Goal: Task Accomplishment & Management: Use online tool/utility

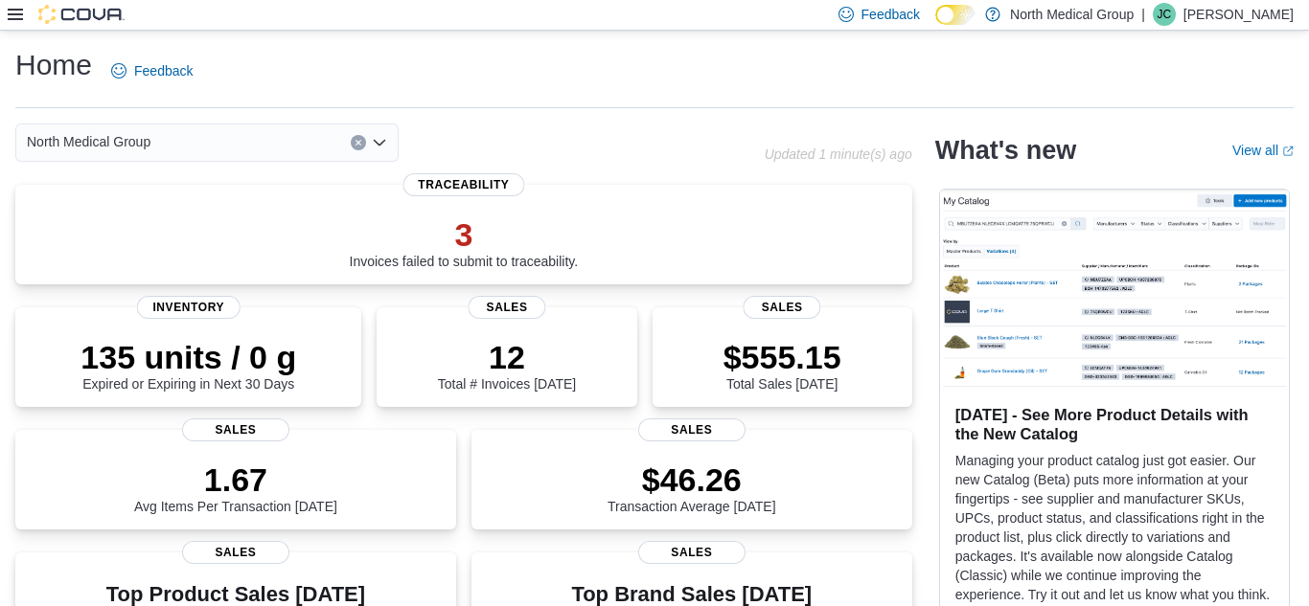
click at [23, 17] on div at bounding box center [66, 14] width 117 height 19
click at [18, 15] on icon at bounding box center [15, 14] width 15 height 15
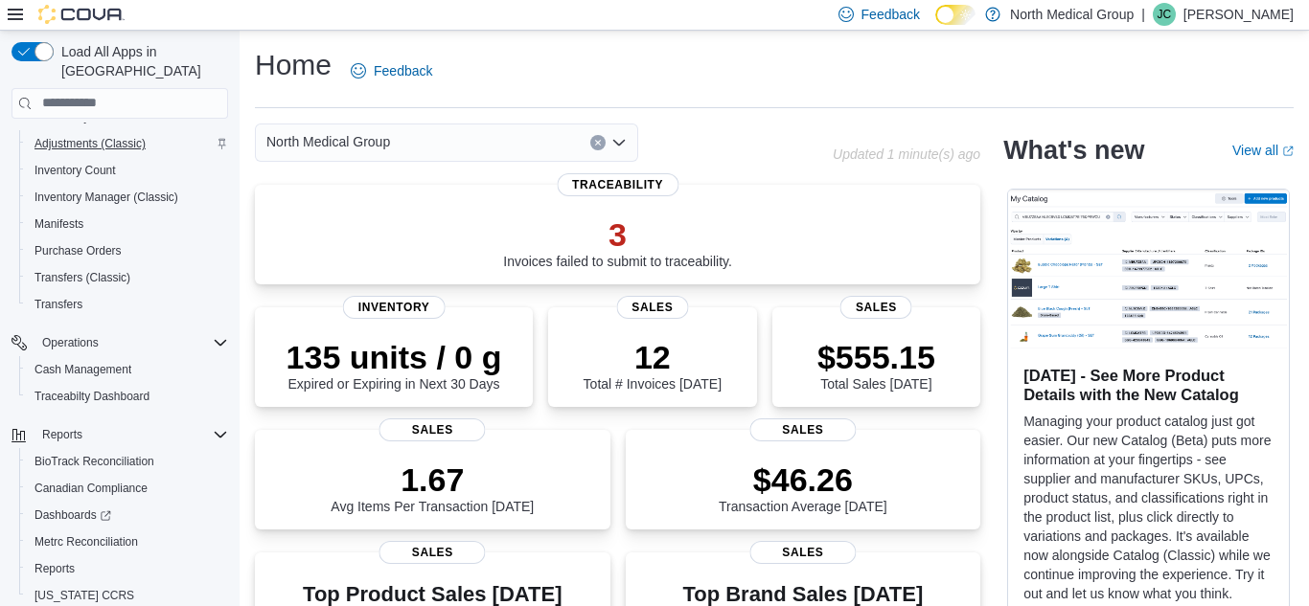
scroll to position [219, 0]
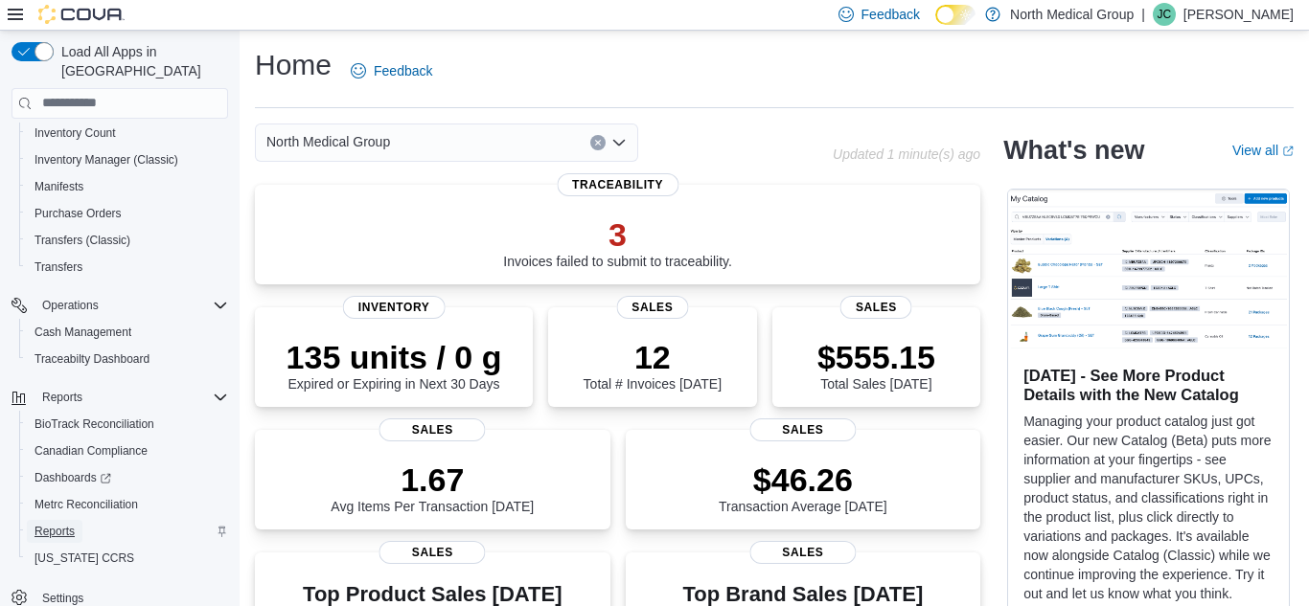
click at [67, 524] on span "Reports" at bounding box center [54, 531] width 40 height 15
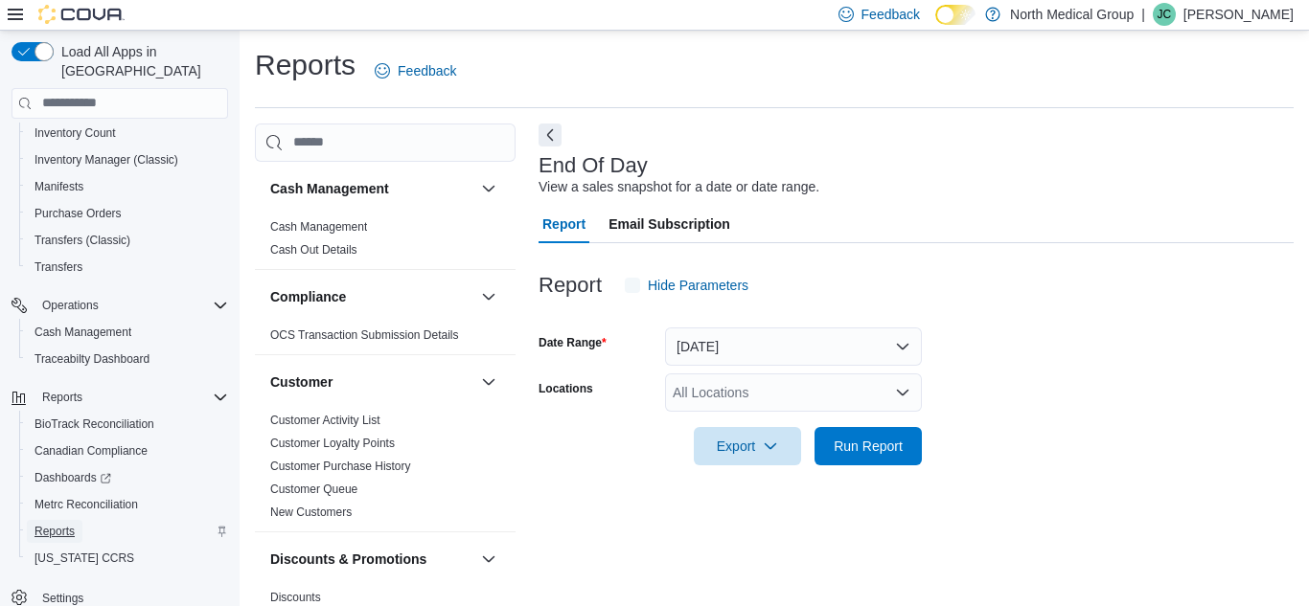
scroll to position [25, 0]
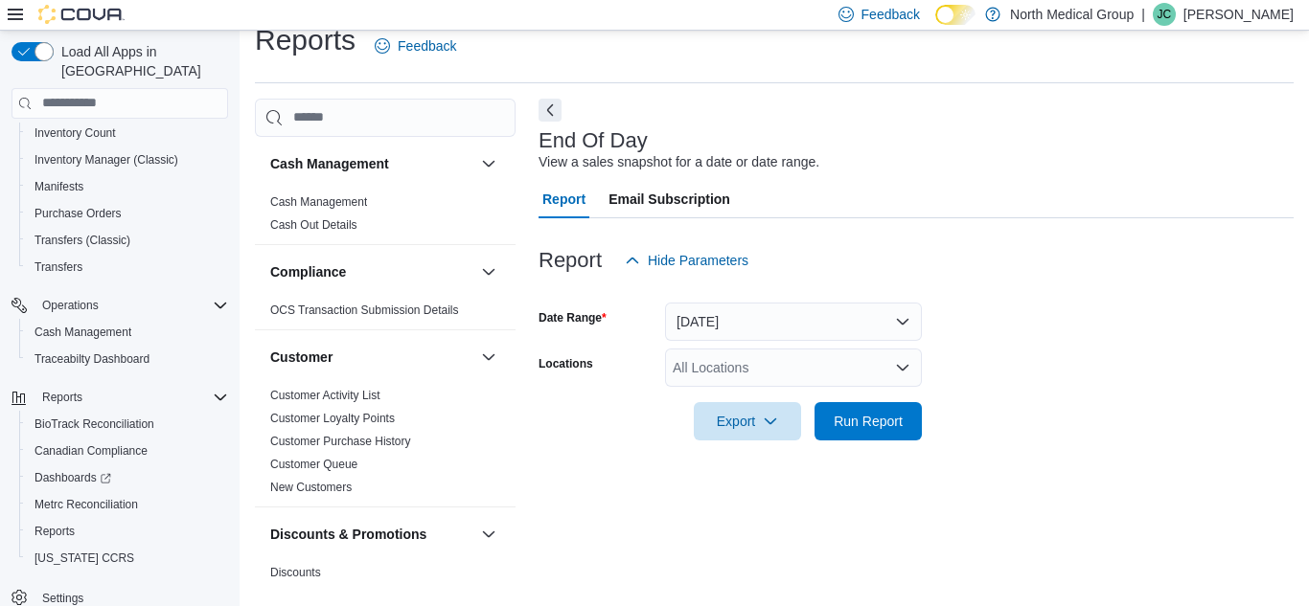
click at [753, 356] on div "All Locations" at bounding box center [793, 368] width 257 height 38
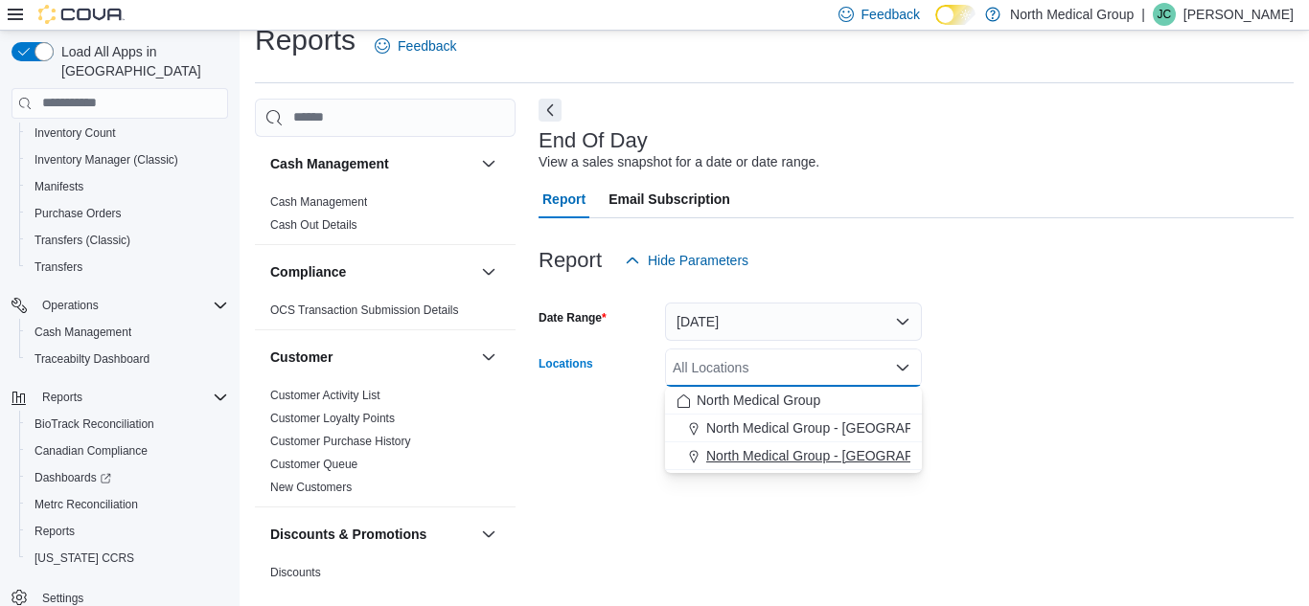
click at [793, 462] on span "North Medical Group - [GEOGRAPHIC_DATA]" at bounding box center [843, 455] width 275 height 19
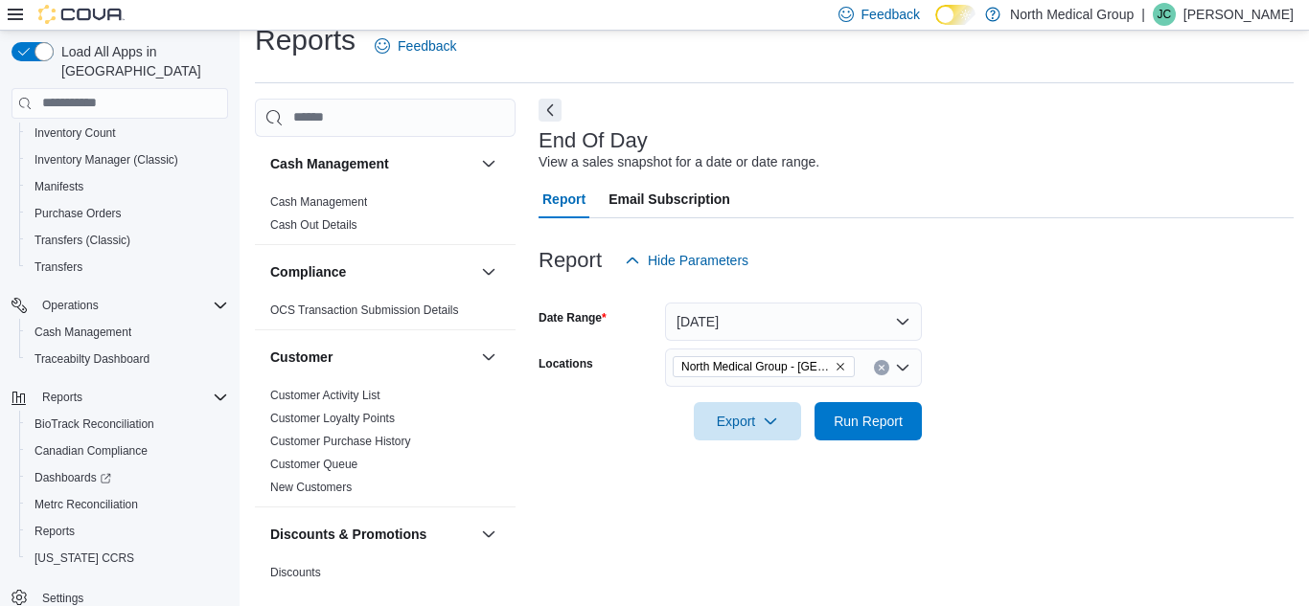
click at [793, 462] on div at bounding box center [915, 452] width 755 height 23
click at [868, 427] on span "Run Report" at bounding box center [868, 420] width 69 height 19
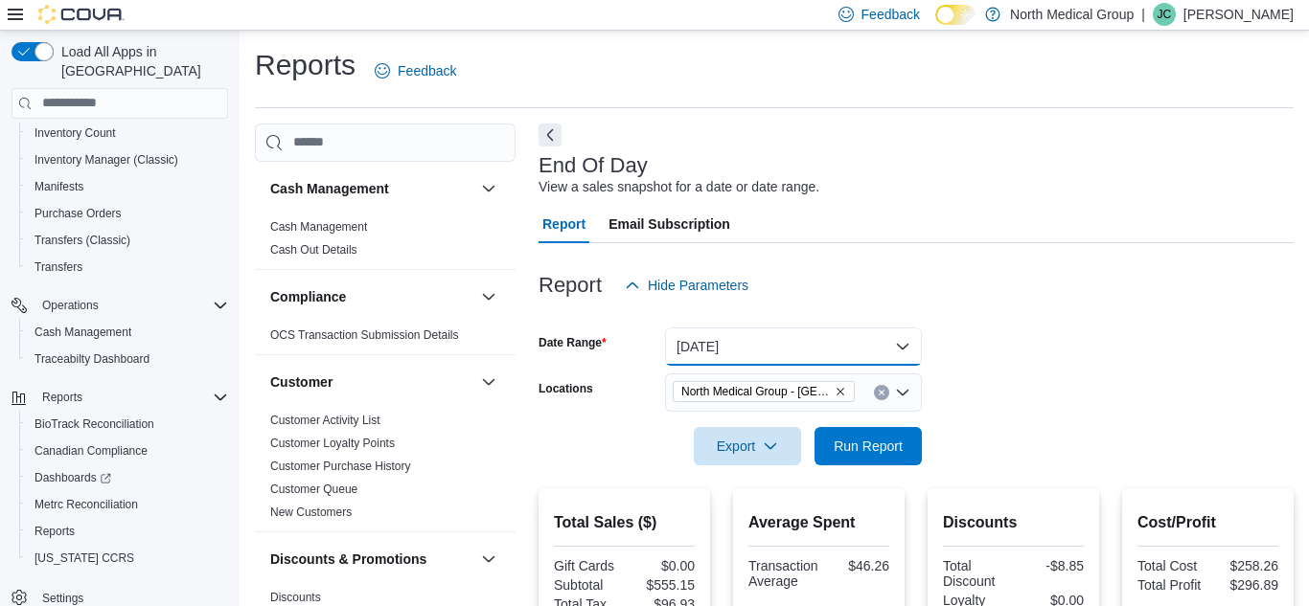
click at [738, 340] on button "[DATE]" at bounding box center [793, 347] width 257 height 38
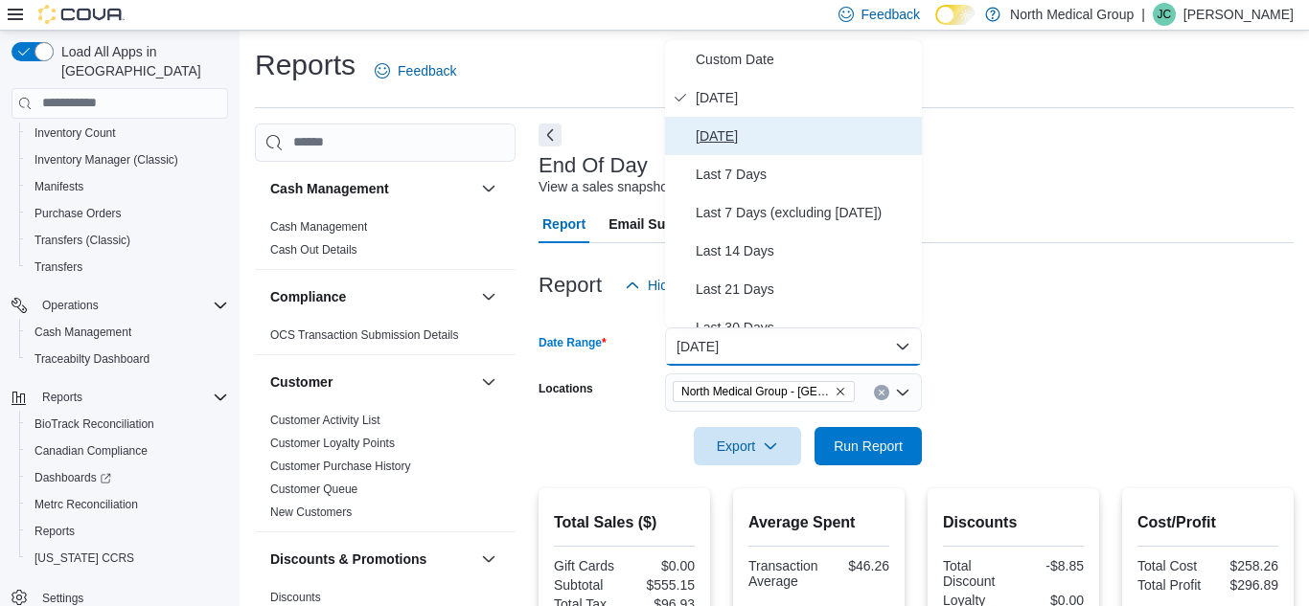
click at [755, 140] on span "[DATE]" at bounding box center [805, 136] width 218 height 23
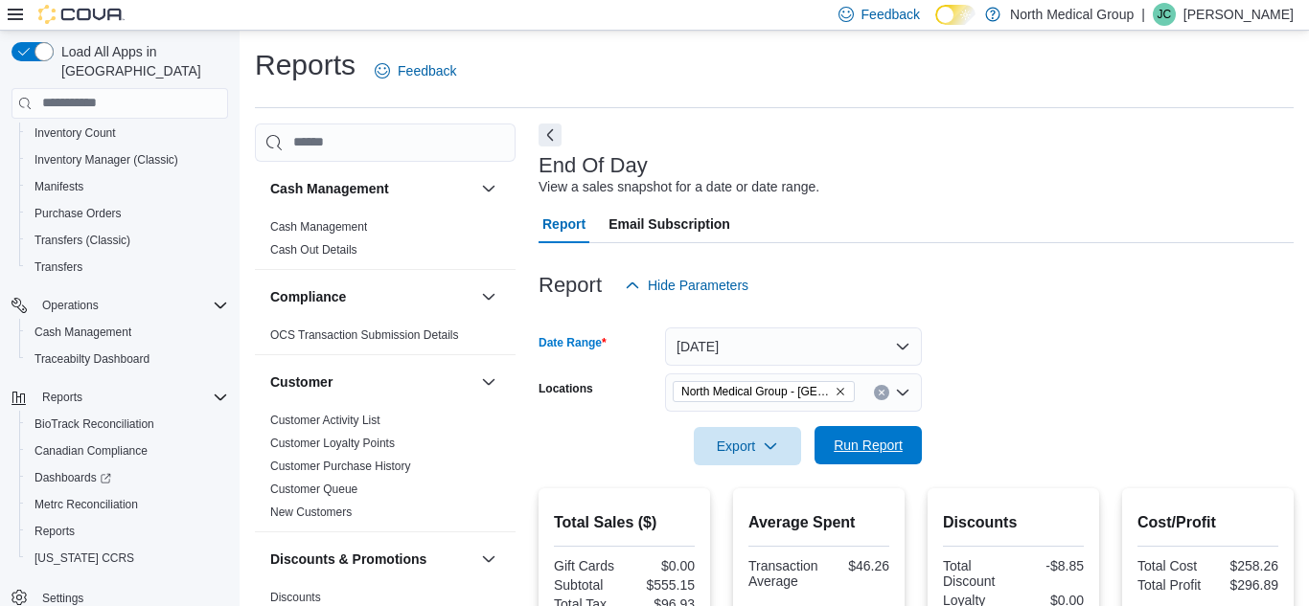
click at [891, 449] on span "Run Report" at bounding box center [868, 445] width 69 height 19
click at [736, 337] on button "[DATE]" at bounding box center [793, 347] width 257 height 38
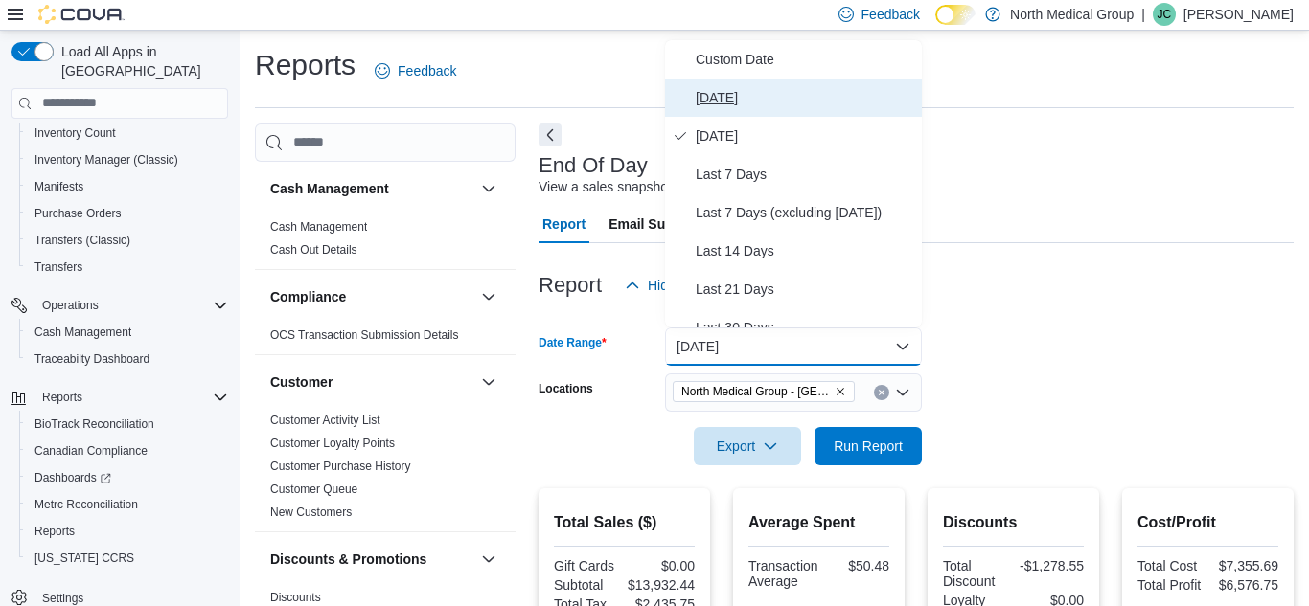
click at [752, 97] on span "[DATE]" at bounding box center [805, 97] width 218 height 23
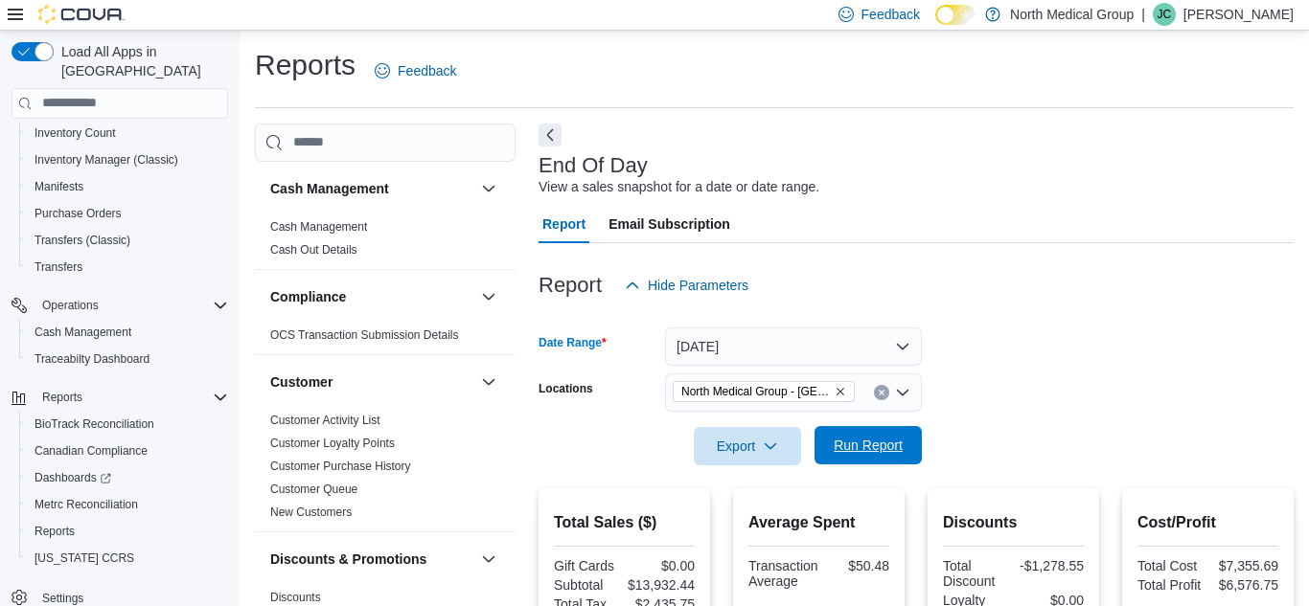
click at [858, 449] on span "Run Report" at bounding box center [868, 445] width 69 height 19
click at [551, 136] on button "Next" at bounding box center [549, 134] width 23 height 23
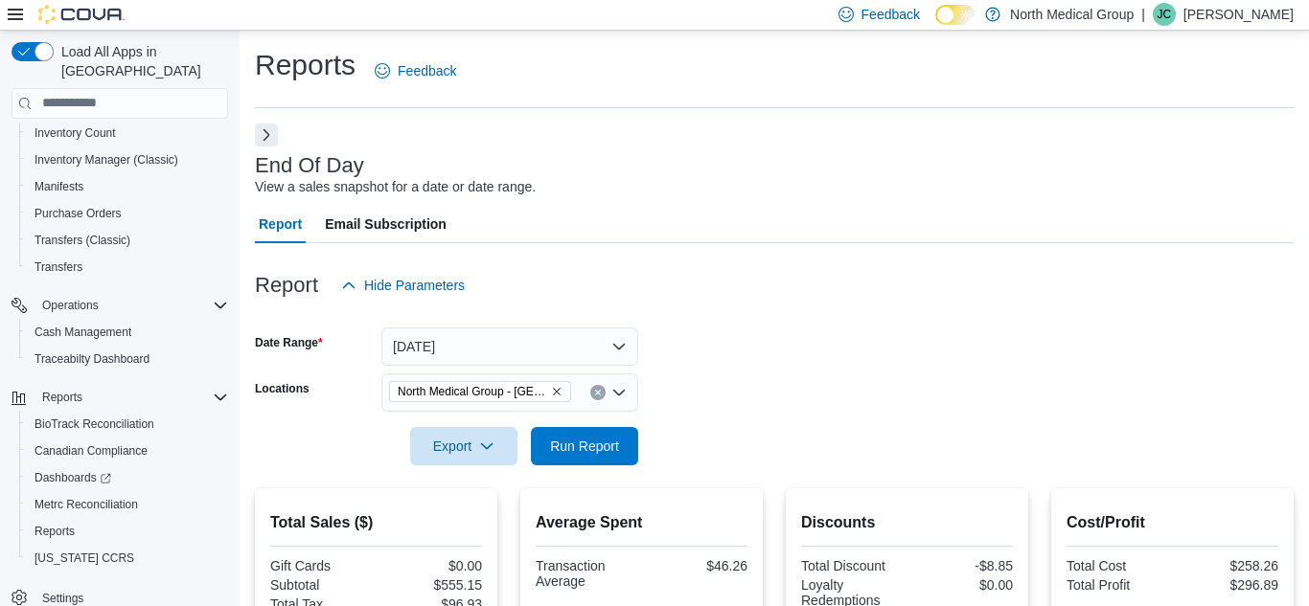
click at [19, 14] on icon at bounding box center [15, 14] width 15 height 11
